Goal: Task Accomplishment & Management: Manage account settings

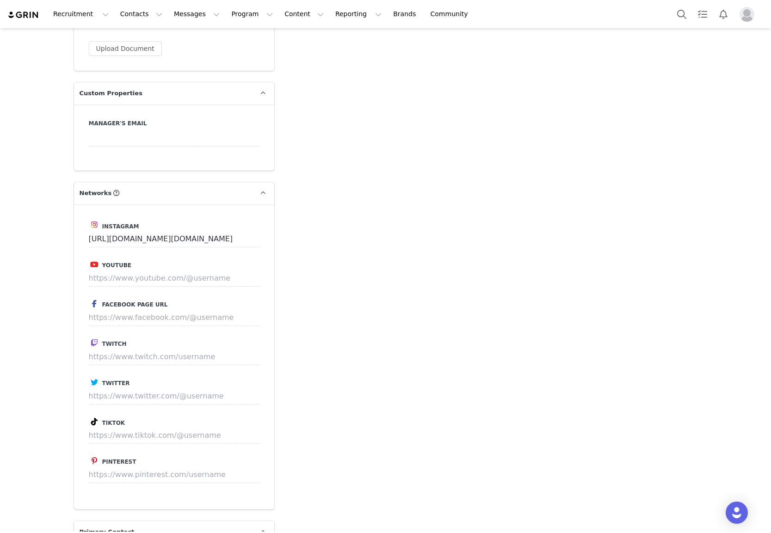
scroll to position [875, 0]
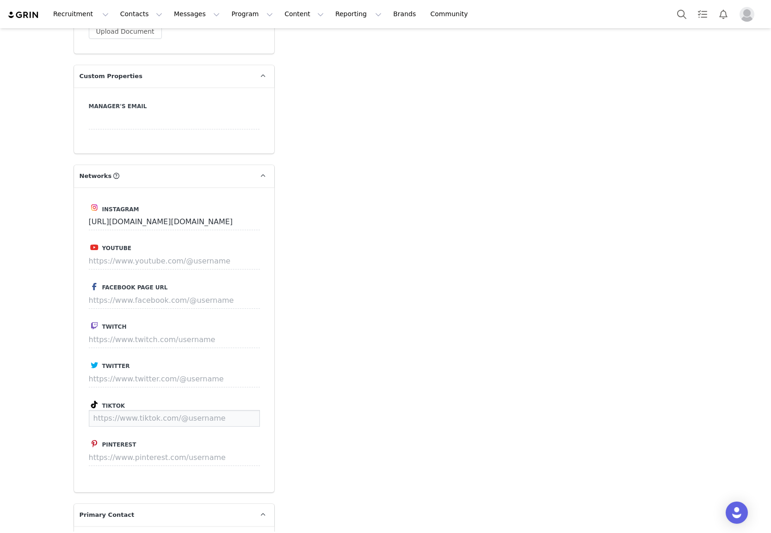
click at [136, 410] on input at bounding box center [174, 418] width 171 height 17
paste input "[URL][DOMAIN_NAME]"
type input "[URL][DOMAIN_NAME]"
drag, startPoint x: 334, startPoint y: 409, endPoint x: 329, endPoint y: 408, distance: 5.2
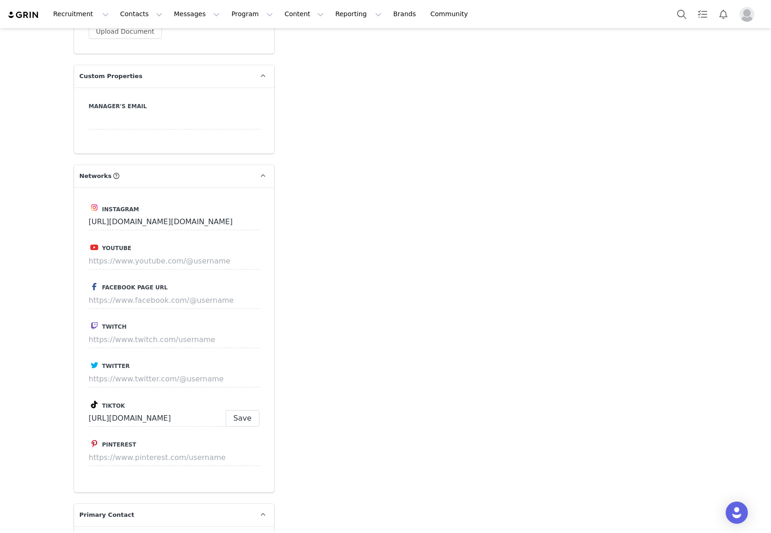
click at [334, 409] on div "Add Note Send Email Tasks System Font 12pt To open the popup, press Shift+Enter…" at bounding box center [491, 201] width 423 height 2018
click at [237, 410] on button "Save" at bounding box center [243, 418] width 34 height 17
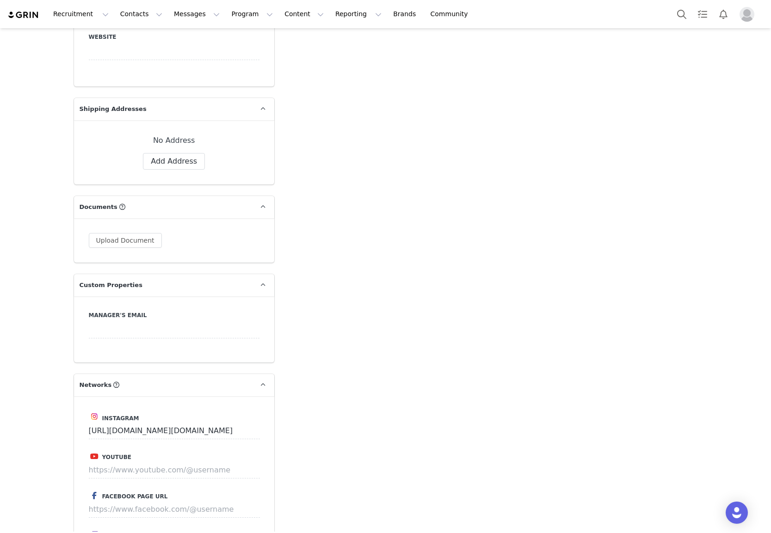
scroll to position [399, 0]
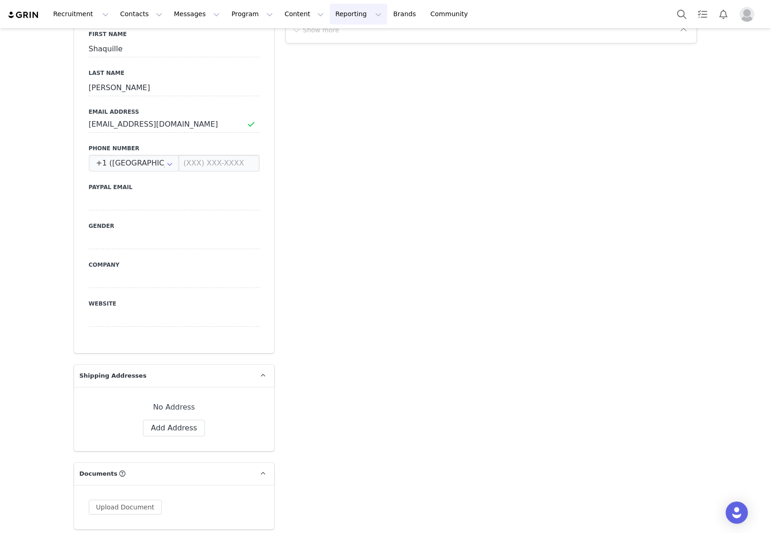
click at [330, 17] on button "Reporting Reporting" at bounding box center [358, 14] width 57 height 21
click at [289, 18] on button "Content Content" at bounding box center [304, 14] width 50 height 21
click at [244, 15] on button "Program Program" at bounding box center [252, 14] width 53 height 21
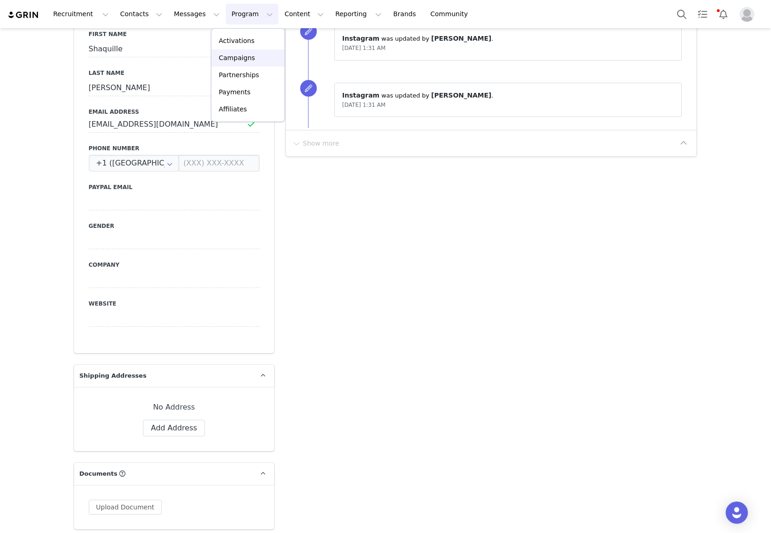
click at [238, 57] on p "Campaigns" at bounding box center [237, 58] width 36 height 10
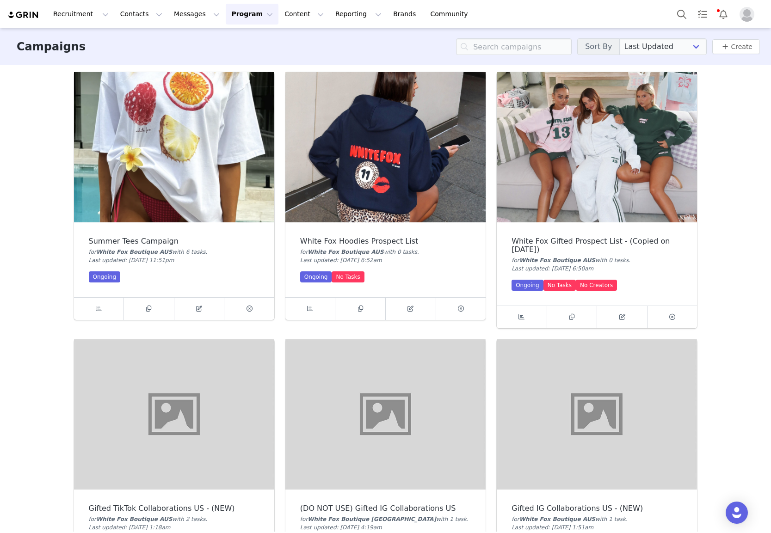
click at [226, 18] on button "Program Program" at bounding box center [252, 14] width 53 height 21
click at [245, 38] on p "Activations" at bounding box center [237, 41] width 36 height 10
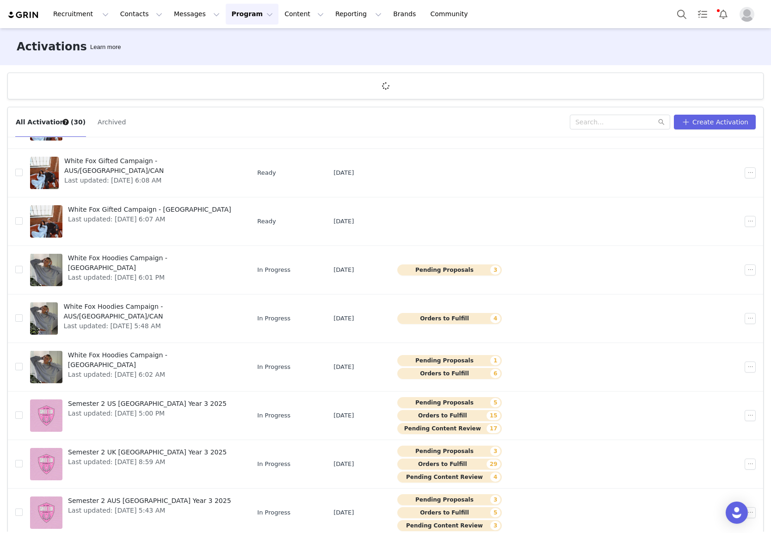
scroll to position [61, 0]
click at [149, 307] on span "White Fox Hoodies Campaign - AUS/[GEOGRAPHIC_DATA]/CAN" at bounding box center [149, 310] width 173 height 19
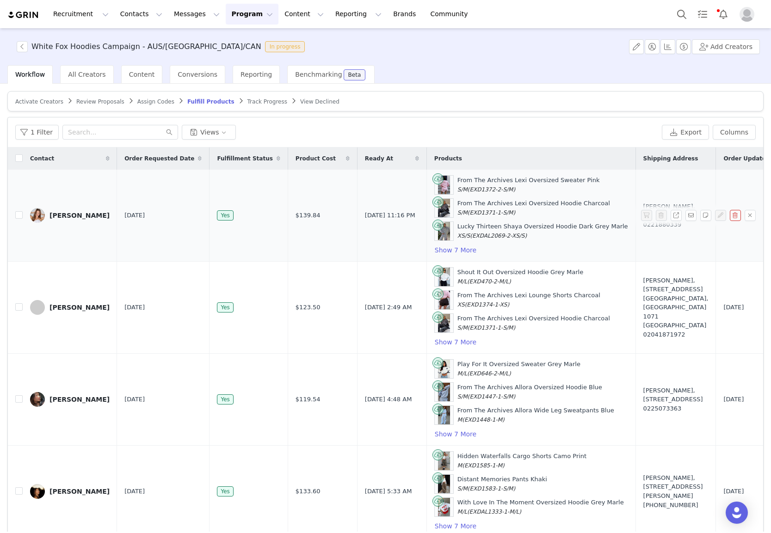
scroll to position [1, 0]
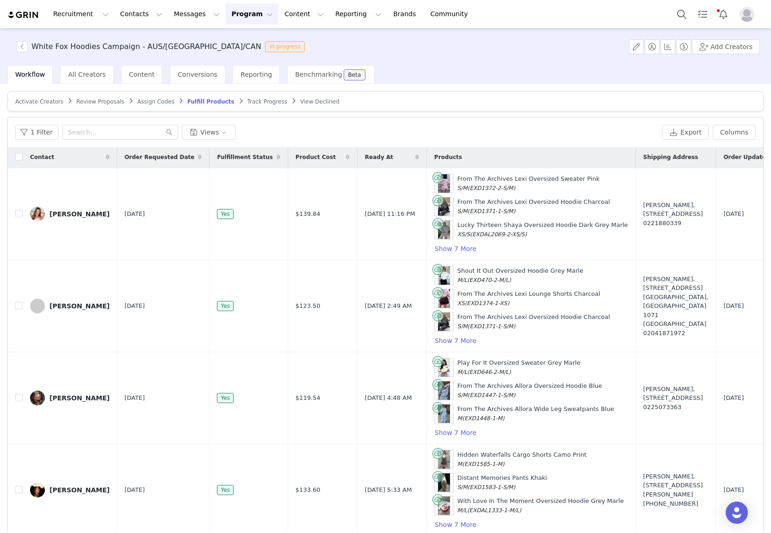
click at [93, 100] on span "Review Proposals" at bounding box center [100, 101] width 48 height 6
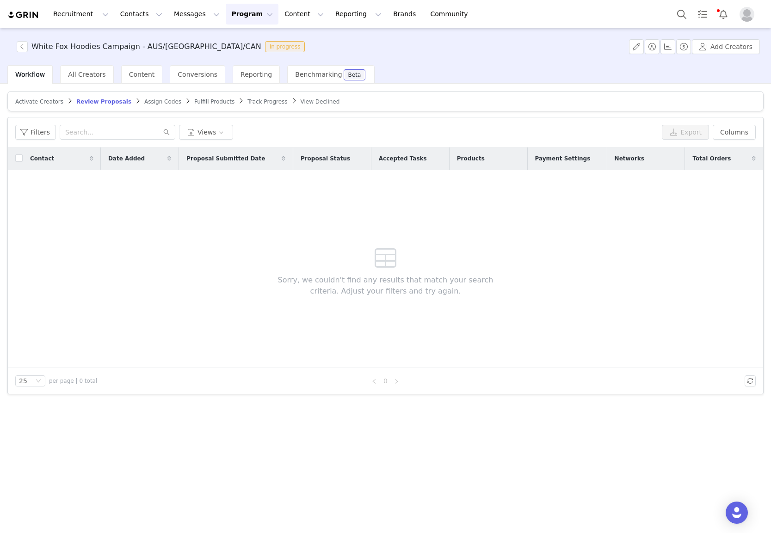
click at [37, 99] on span "Activate Creators" at bounding box center [39, 101] width 48 height 6
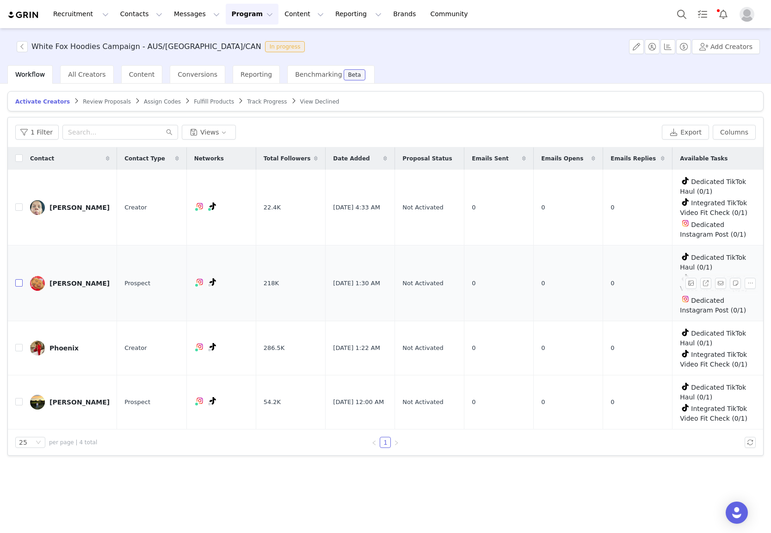
click at [18, 283] on input "checkbox" at bounding box center [18, 282] width 7 height 7
checkbox input "true"
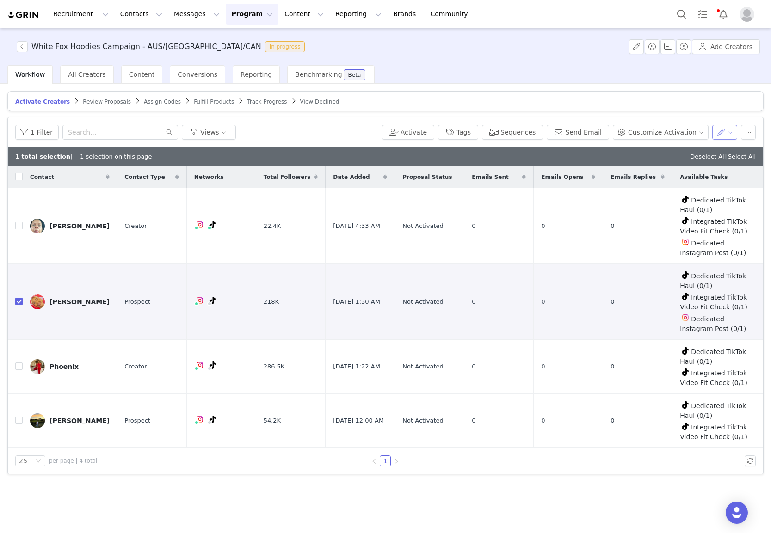
click at [595, 130] on button "button" at bounding box center [724, 132] width 25 height 15
click at [595, 132] on button "button" at bounding box center [748, 132] width 15 height 15
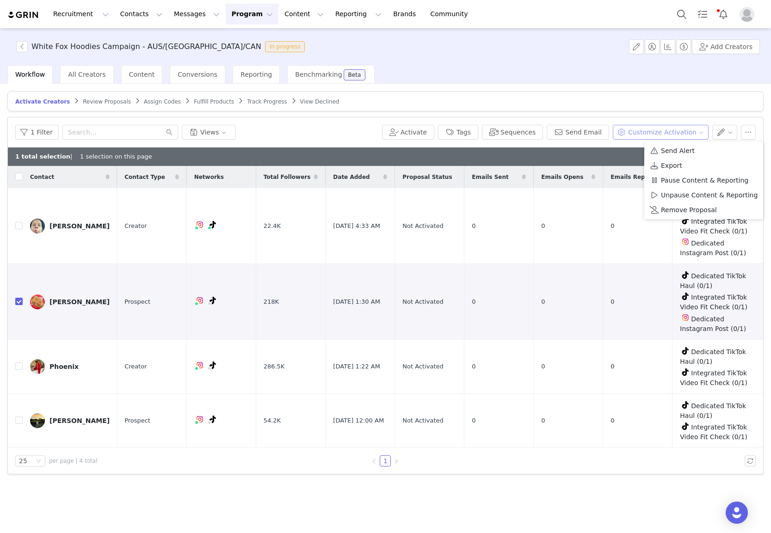
click at [595, 132] on button "Customize Activation" at bounding box center [661, 132] width 96 height 15
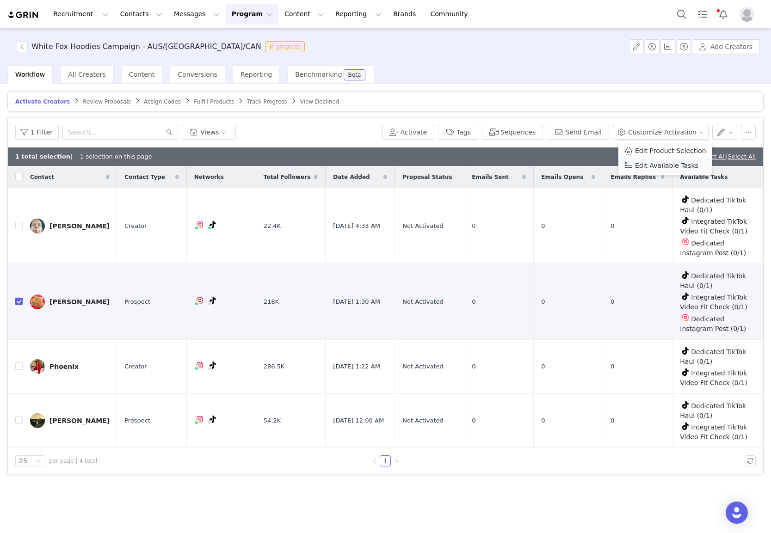
click at [595, 166] on span "Edit Available Tasks" at bounding box center [666, 165] width 63 height 10
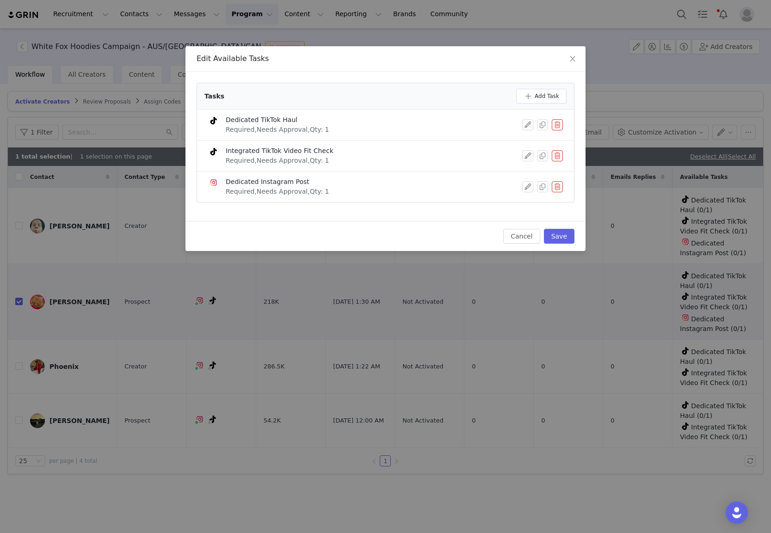
click at [561, 188] on button "button" at bounding box center [557, 186] width 11 height 11
click at [522, 199] on button "Delete" at bounding box center [524, 202] width 36 height 15
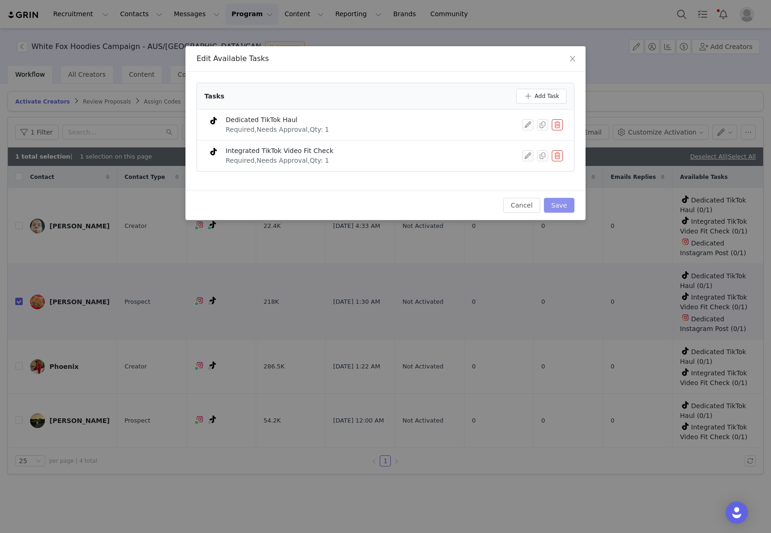
click at [558, 202] on button "Save" at bounding box center [559, 205] width 31 height 15
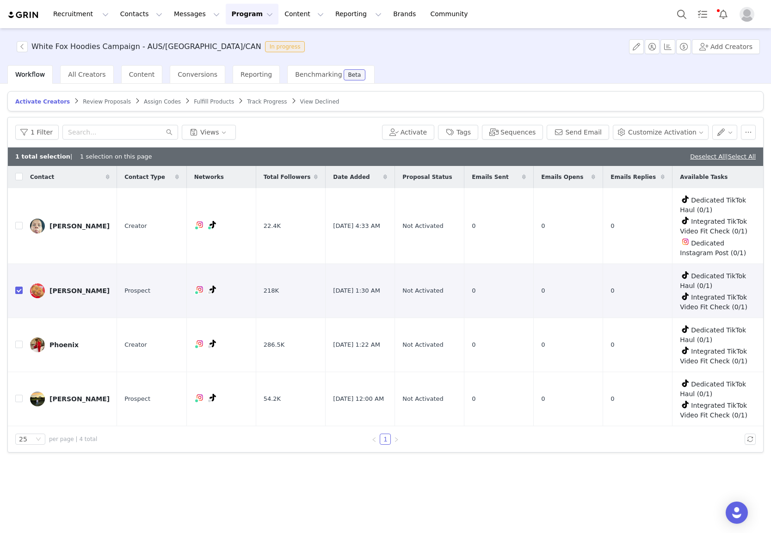
drag, startPoint x: 571, startPoint y: 65, endPoint x: 137, endPoint y: 65, distance: 433.7
click at [139, 69] on body "Recruitment Recruitment Creator Search Curated Lists Landing Pages Web Extensio…" at bounding box center [385, 266] width 771 height 533
click at [66, 289] on div "[PERSON_NAME]" at bounding box center [79, 290] width 60 height 7
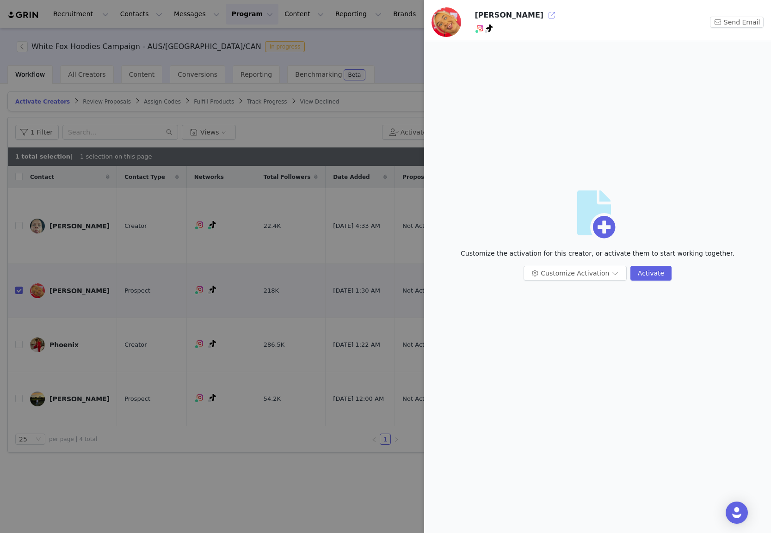
click at [544, 14] on button "button" at bounding box center [551, 15] width 15 height 15
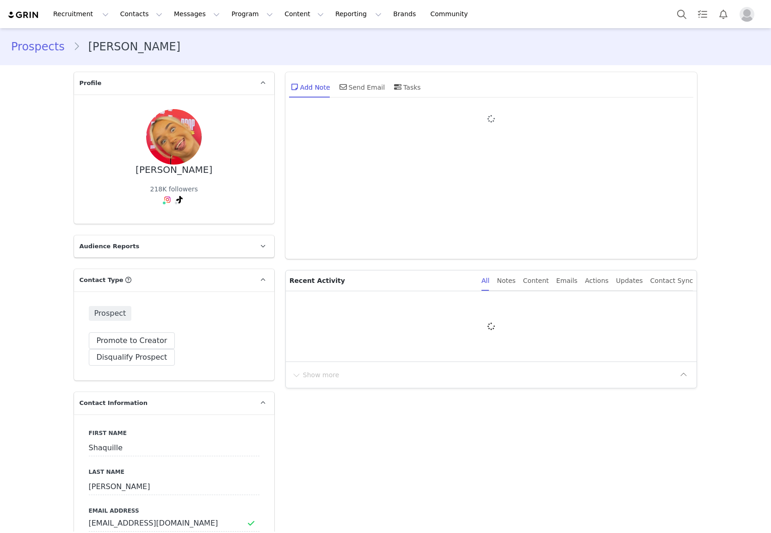
type input "+1 ([GEOGRAPHIC_DATA])"
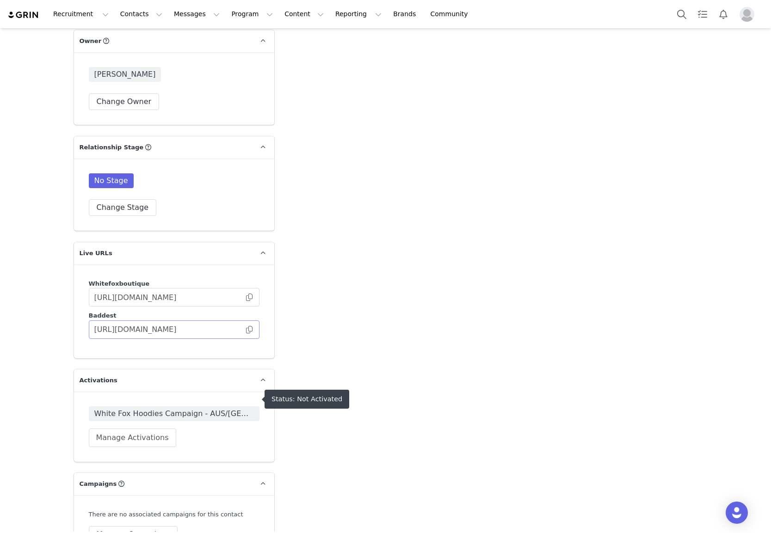
scroll to position [1488, 0]
click at [249, 296] on span at bounding box center [249, 296] width 9 height 0
